Goal: Task Accomplishment & Management: Manage account settings

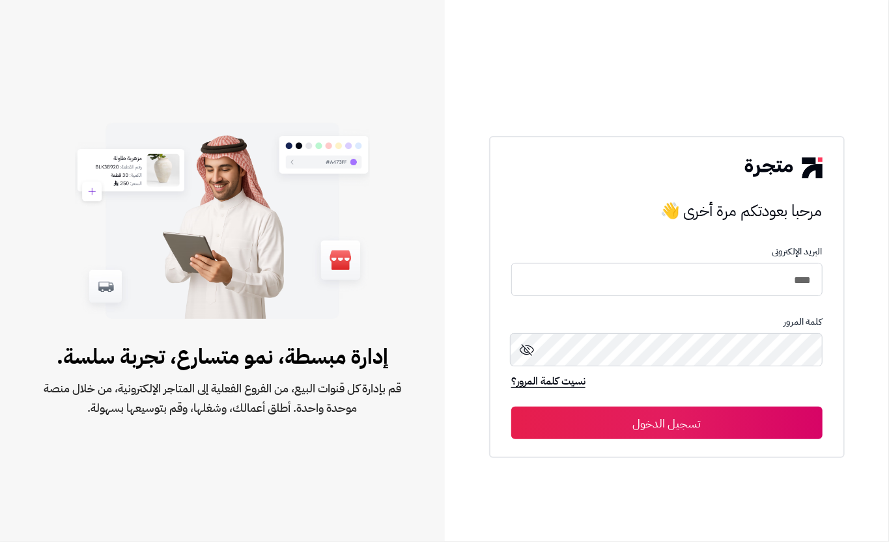
type input "****"
click at [747, 435] on button "تسجيل الدخول" at bounding box center [666, 423] width 311 height 33
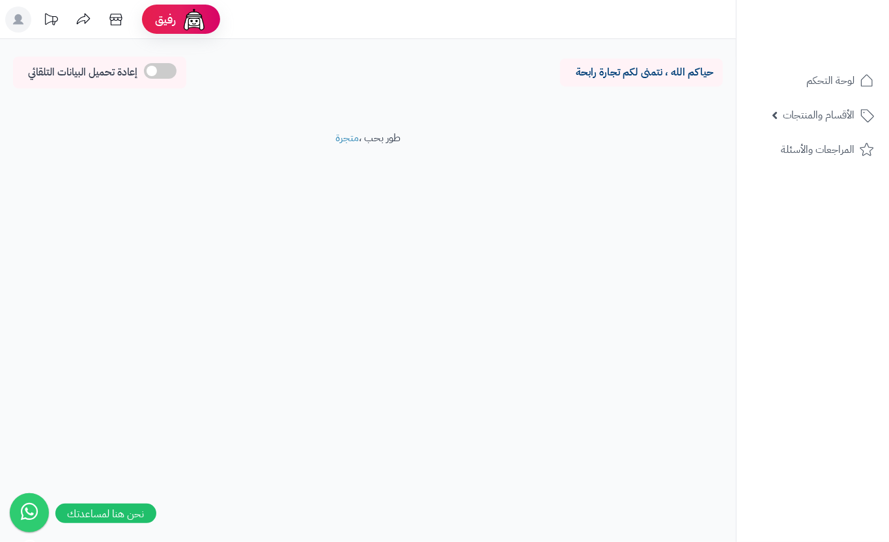
click at [799, 62] on nav "لوحة التحكم الأقسام والمنتجات المنتجات مخزون الخيارات الأقسام الماركات مواصفات …" at bounding box center [812, 287] width 153 height 542
click at [811, 70] on link "لوحة التحكم" at bounding box center [812, 80] width 137 height 31
click at [828, 115] on span "الأقسام والمنتجات" at bounding box center [819, 115] width 72 height 18
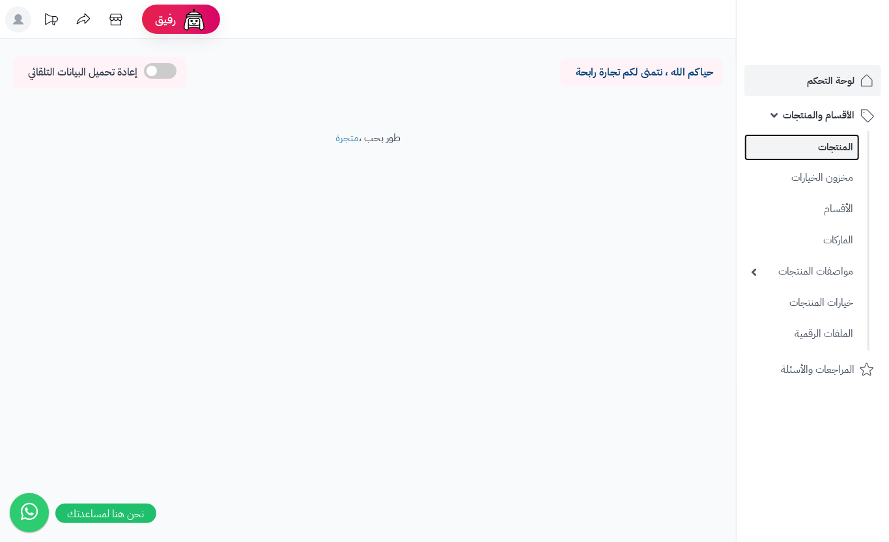
click at [828, 146] on link "المنتجات" at bounding box center [801, 147] width 115 height 27
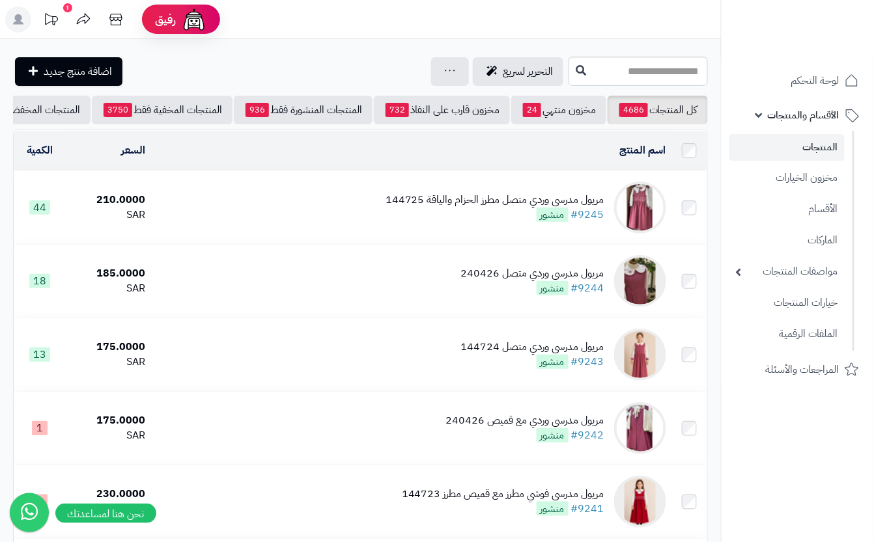
click at [365, 201] on td "مريول مدرسي وردي متصل مطرز الحزام والياقة 144725 #9245 منشور" at bounding box center [410, 207] width 521 height 73
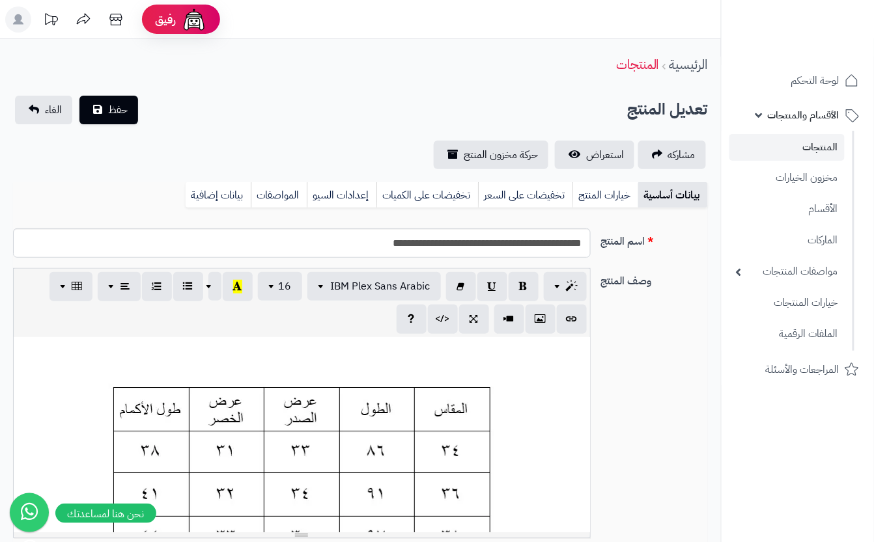
scroll to position [0, 14]
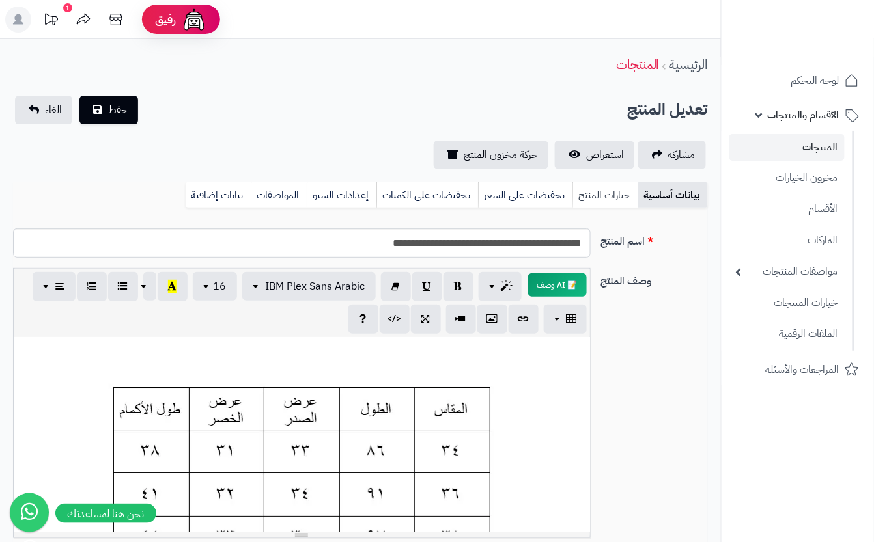
click at [605, 199] on link "خيارات المنتج" at bounding box center [605, 195] width 66 height 26
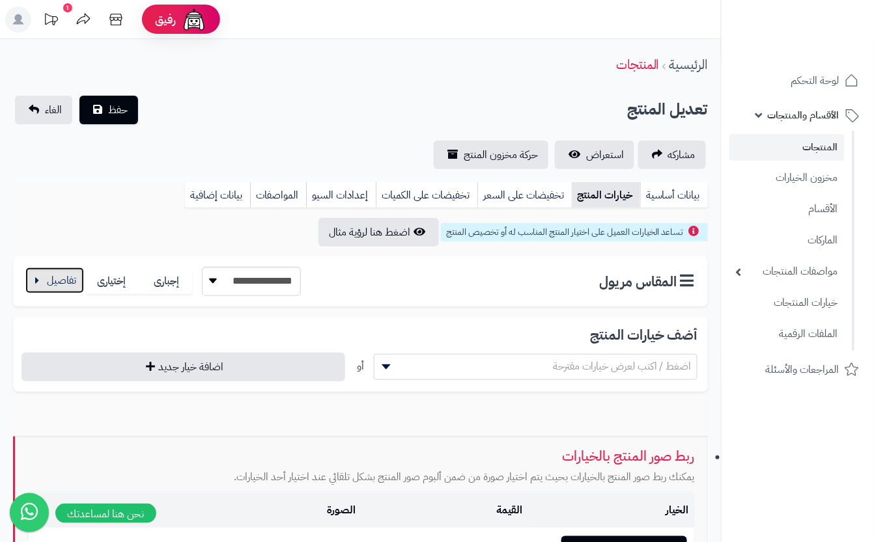
click at [82, 279] on button "button" at bounding box center [54, 281] width 59 height 26
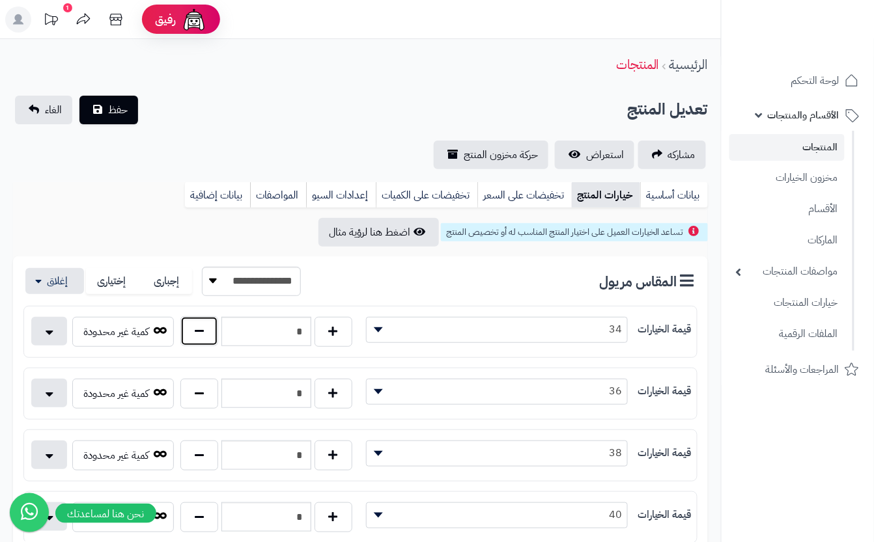
click at [197, 339] on button "button" at bounding box center [199, 331] width 38 height 30
type input "*"
drag, startPoint x: 248, startPoint y: 135, endPoint x: 247, endPoint y: 128, distance: 7.8
click at [248, 128] on div "**********" at bounding box center [360, 133] width 721 height 74
click at [124, 113] on span "حفظ" at bounding box center [118, 110] width 20 height 16
